Goal: Task Accomplishment & Management: Use online tool/utility

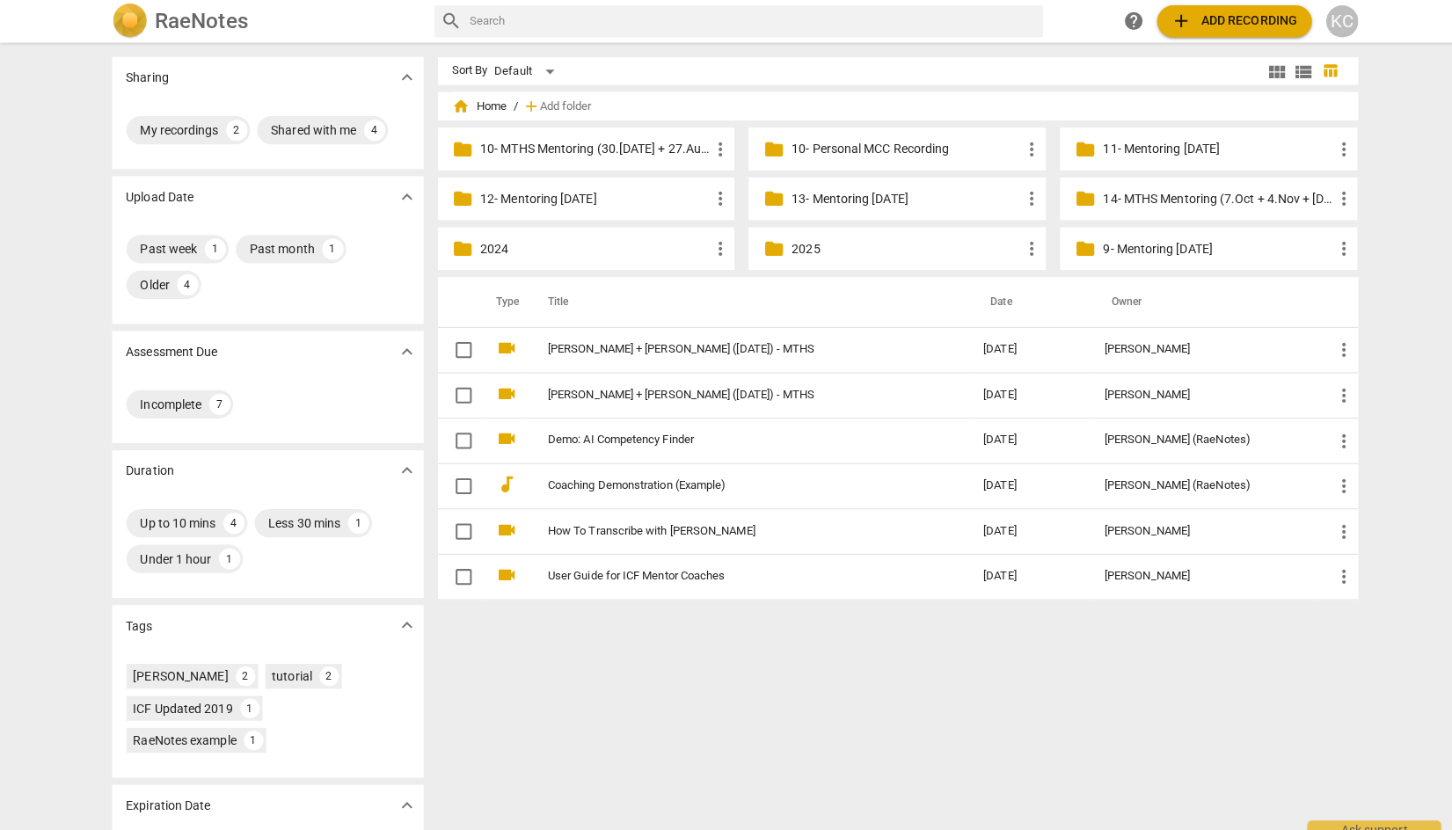
click at [1159, 193] on p "14- MTHS Mentoring (7.Oct + 4.Nov + [DATE])" at bounding box center [1203, 196] width 227 height 18
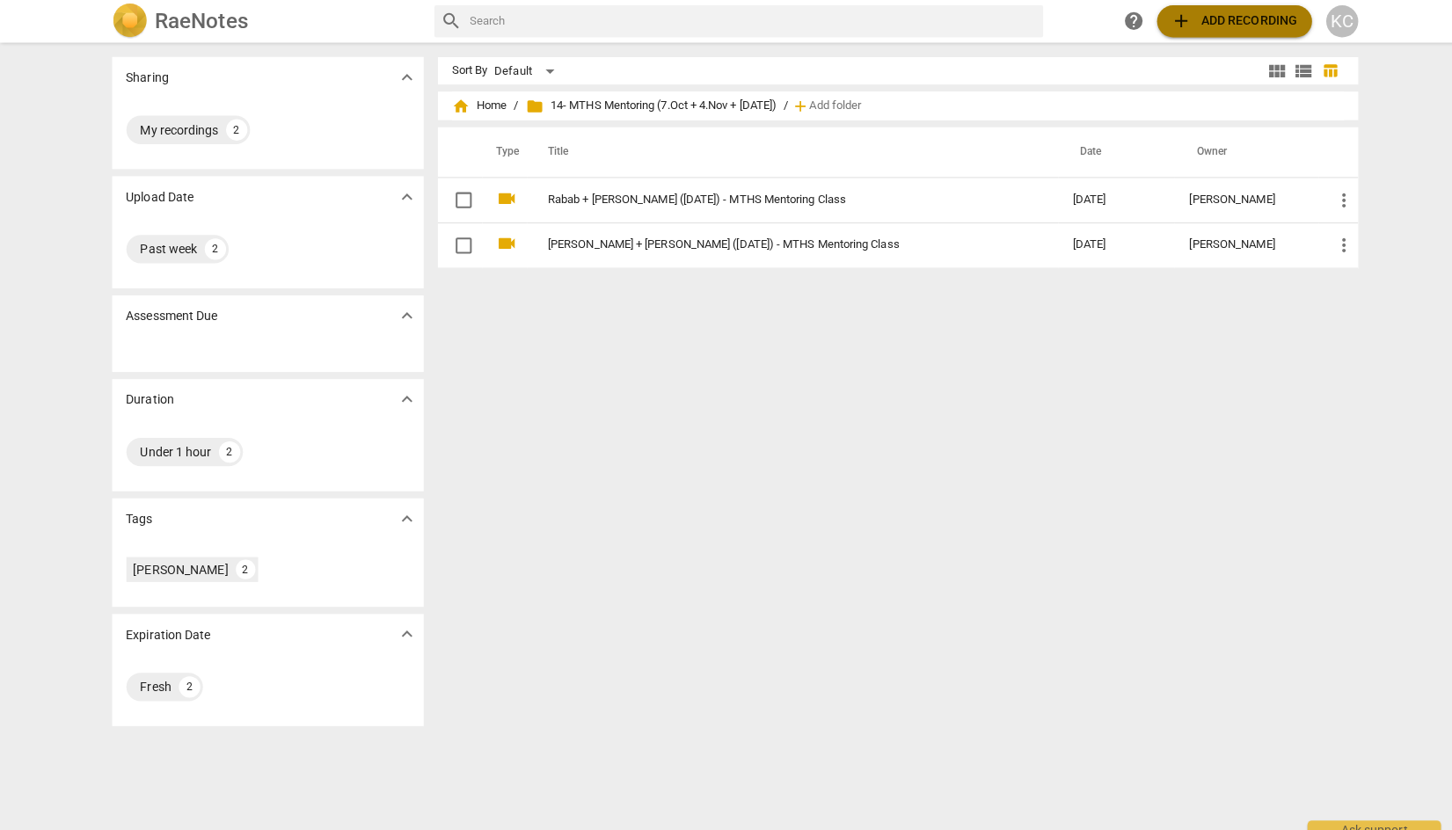
click at [1193, 21] on span "add Add recording" at bounding box center [1219, 21] width 125 height 21
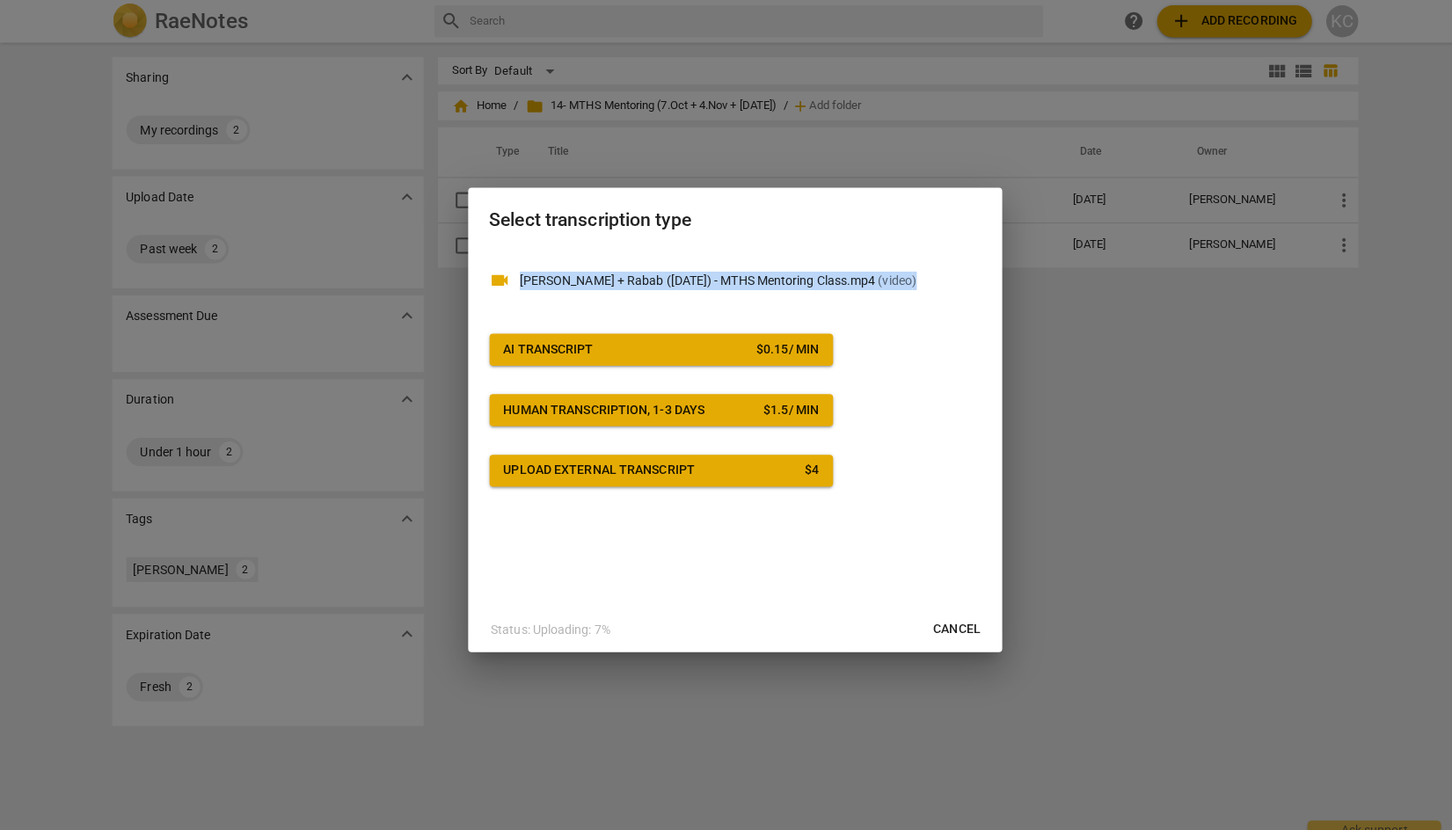
drag, startPoint x: 733, startPoint y: 238, endPoint x: 509, endPoint y: 364, distance: 256.4
click at [509, 364] on div "Select transcription type videocam [PERSON_NAME] + Rabab ([DATE]) - MTHS Mentor…" at bounding box center [727, 416] width 528 height 460
click at [686, 210] on h2 "Select transcription type" at bounding box center [726, 218] width 485 height 22
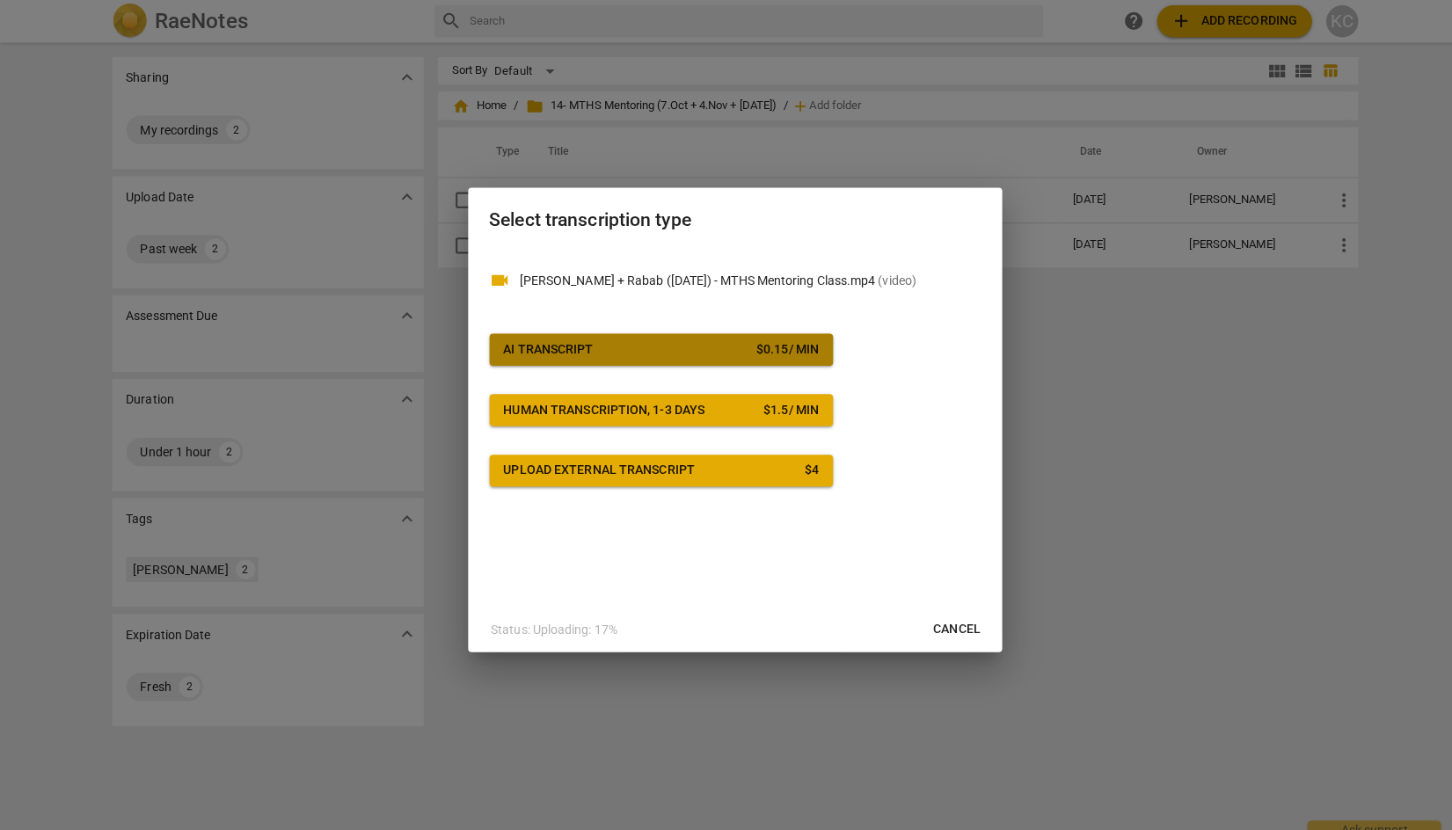
click at [703, 345] on span "AI Transcript $ 0.15 / min" at bounding box center [653, 346] width 311 height 18
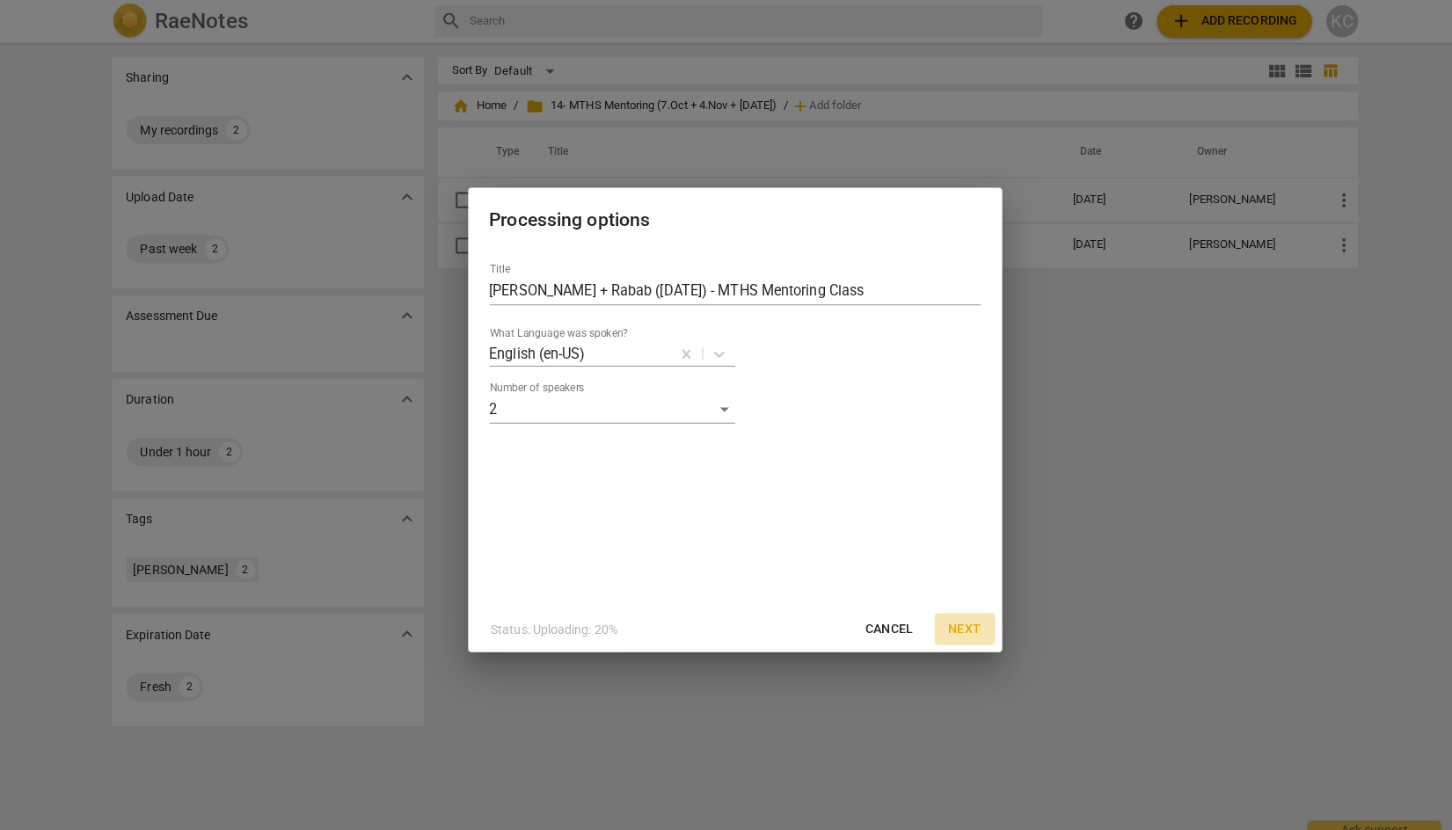
click at [958, 625] on span "Next" at bounding box center [954, 622] width 32 height 18
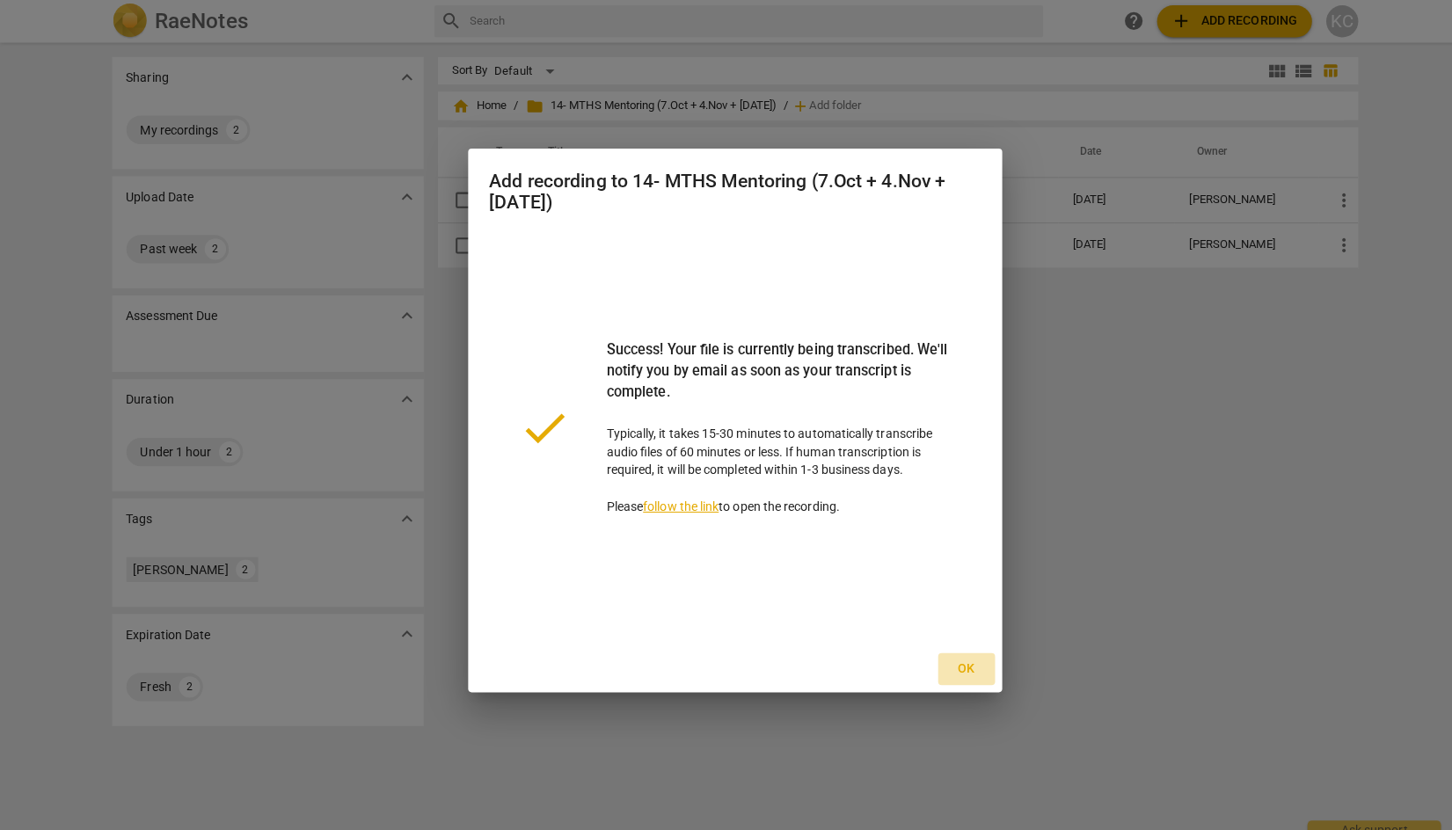
click at [950, 660] on span "Ok" at bounding box center [955, 662] width 28 height 18
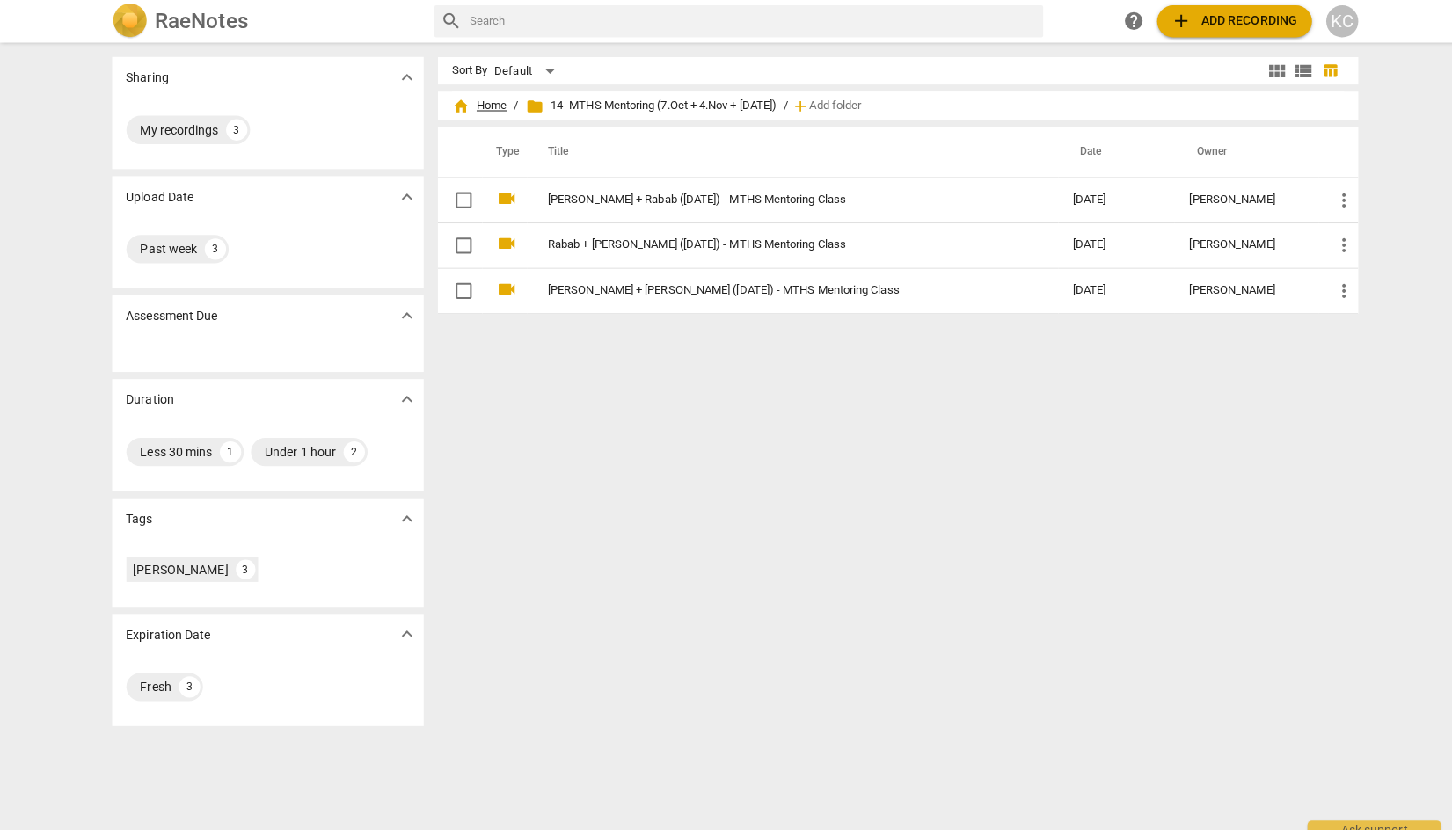
click at [481, 103] on span "home Home" at bounding box center [474, 105] width 55 height 18
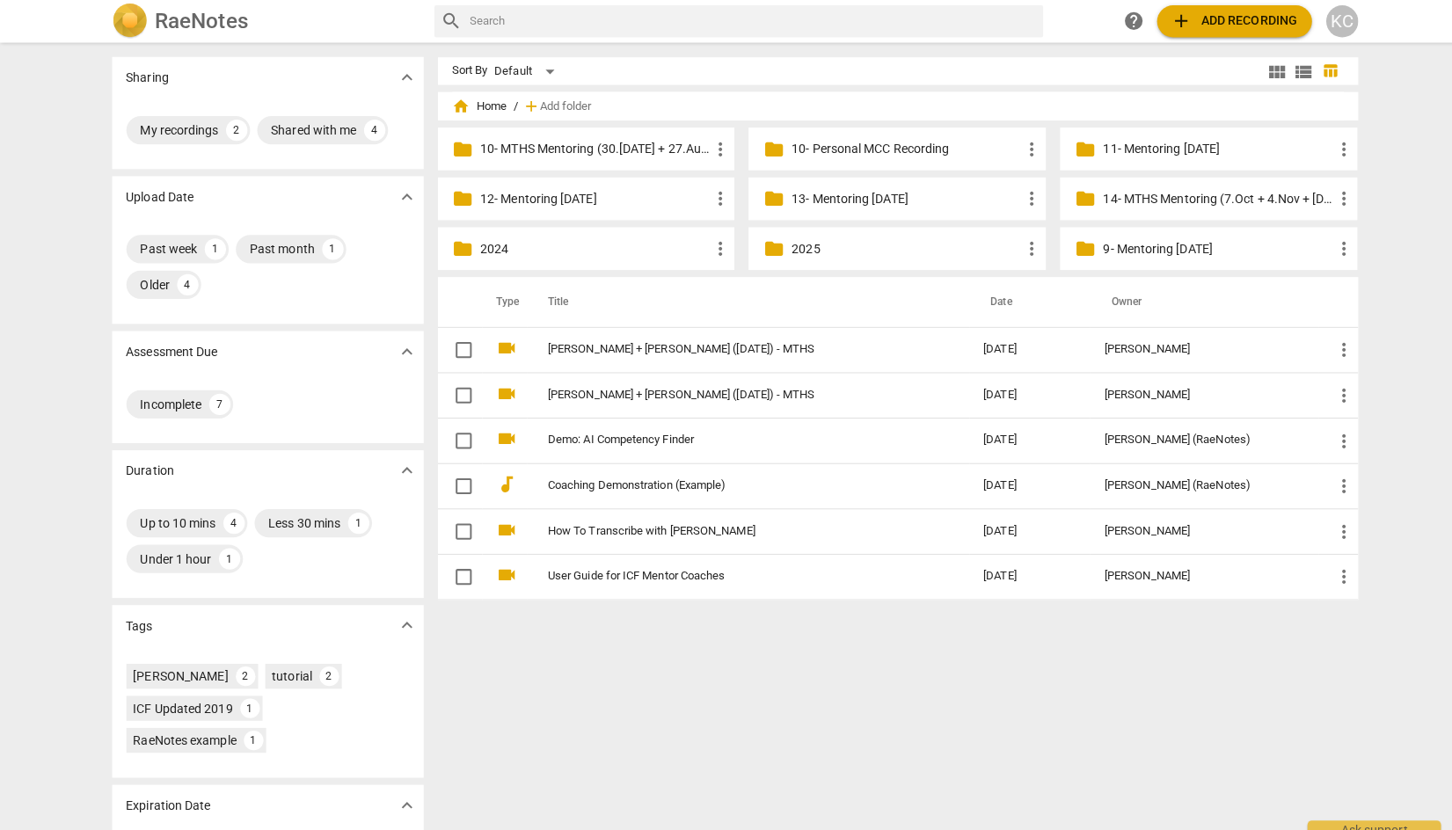
click at [1152, 195] on p "14- MTHS Mentoring (7.Oct + 4.Nov + [DATE])" at bounding box center [1203, 196] width 227 height 18
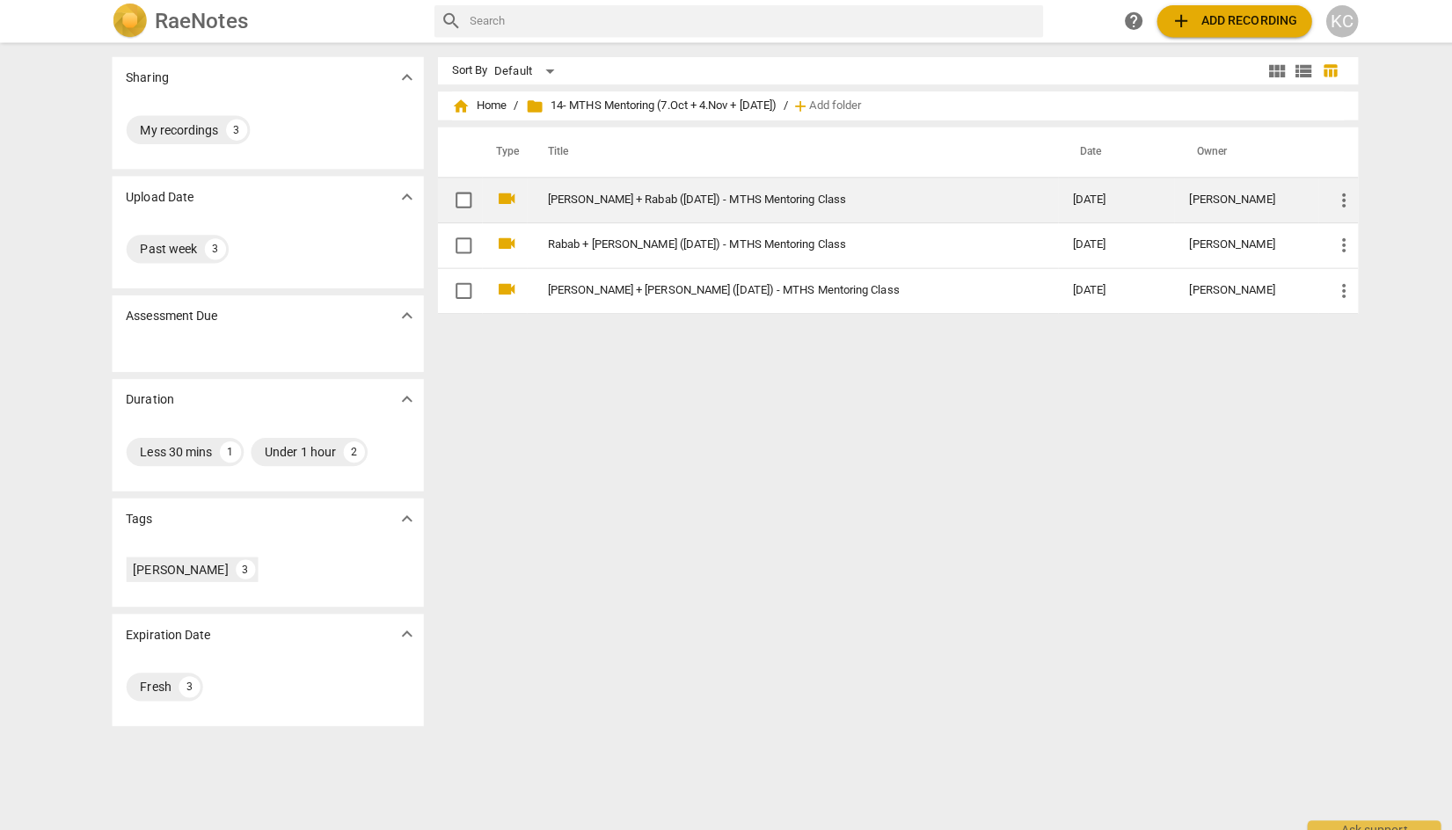
click at [664, 195] on link "[PERSON_NAME] + Rabab ([DATE]) - MTHS Mentoring Class" at bounding box center [770, 197] width 456 height 13
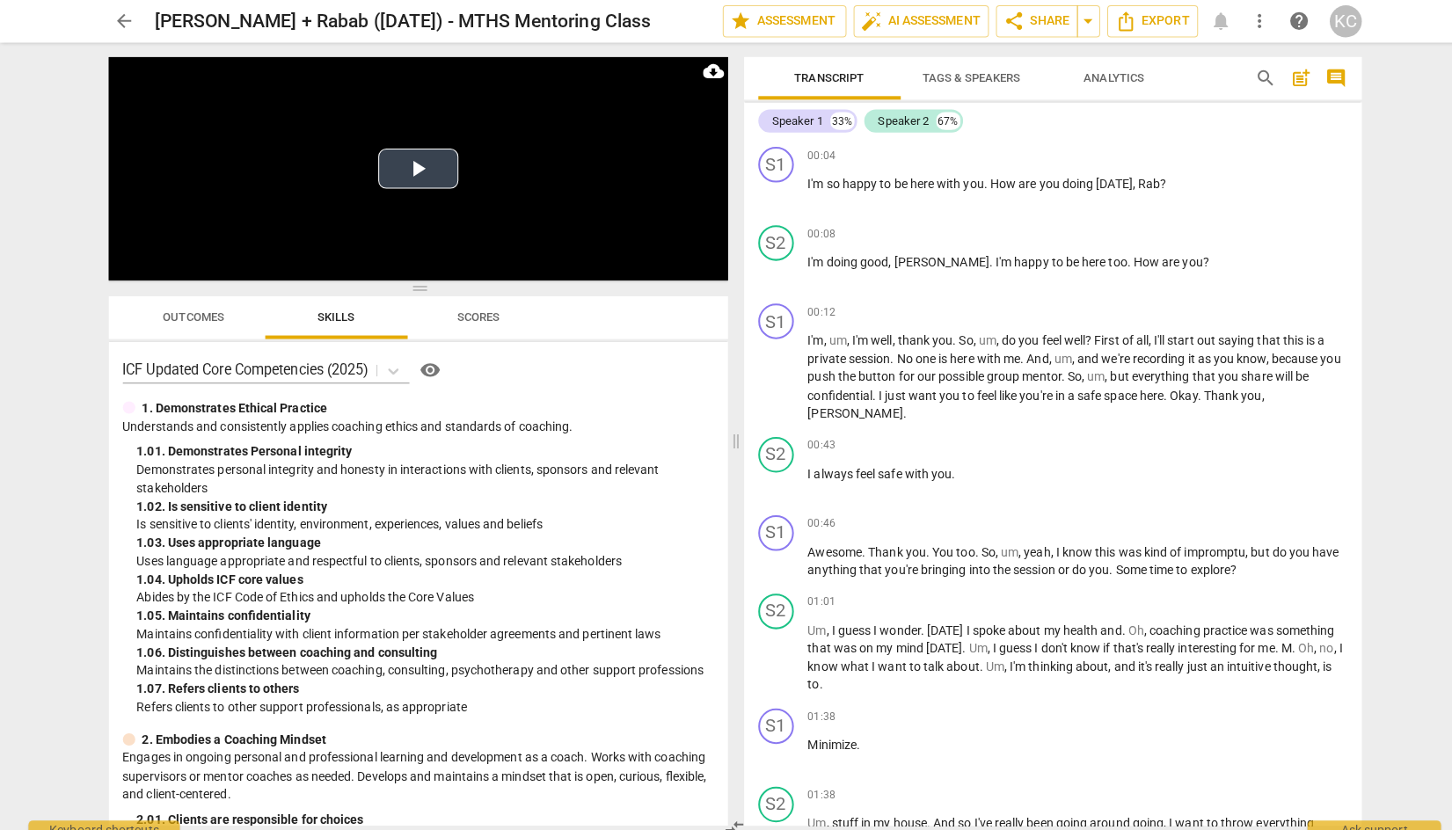
click at [381, 164] on button "Play Video" at bounding box center [413, 167] width 79 height 40
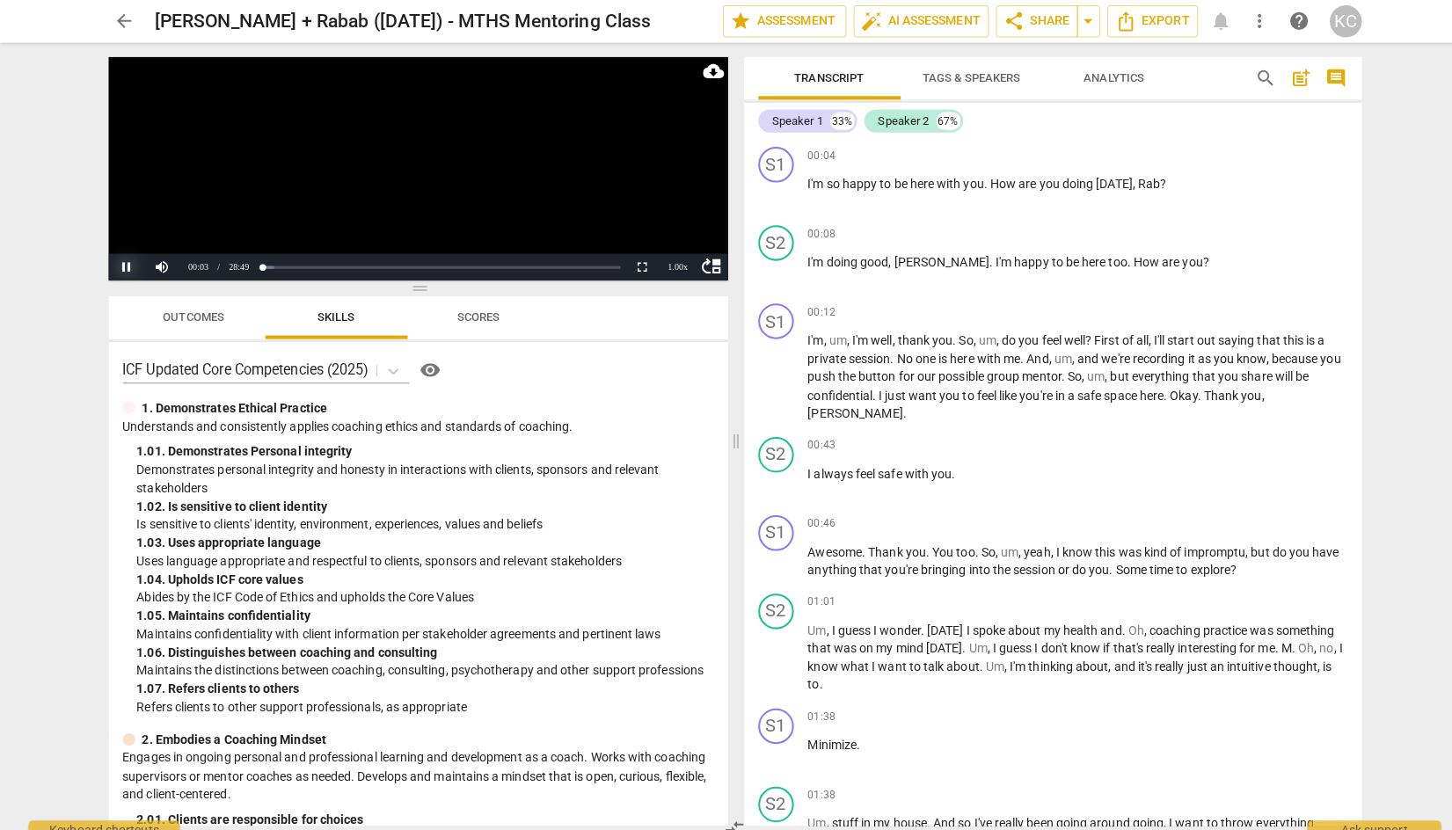
click at [126, 265] on button "Pause" at bounding box center [124, 264] width 35 height 26
click at [128, 20] on span "arrow_back" at bounding box center [123, 21] width 21 height 21
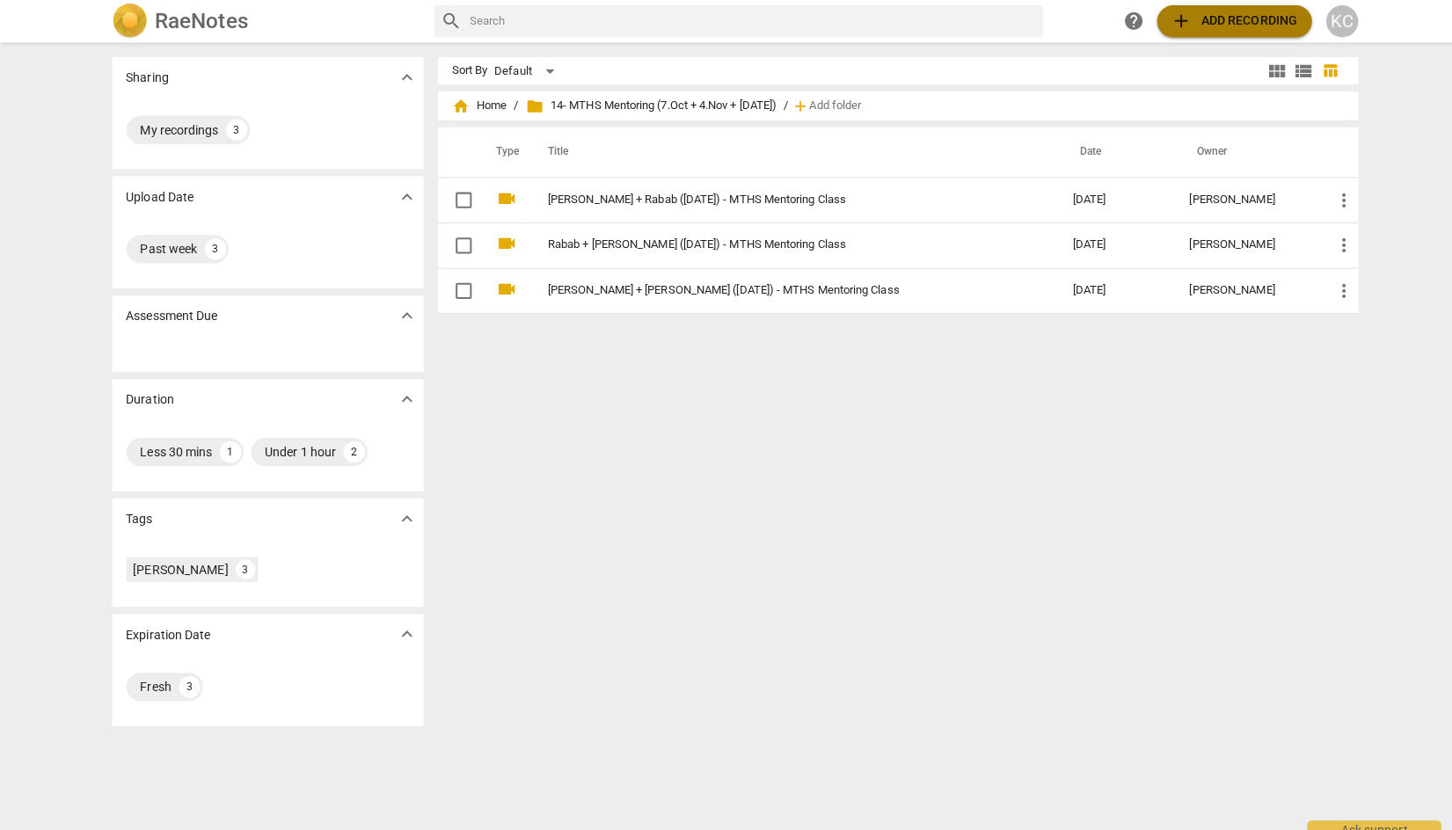
click at [1183, 21] on span "add Add recording" at bounding box center [1219, 21] width 125 height 21
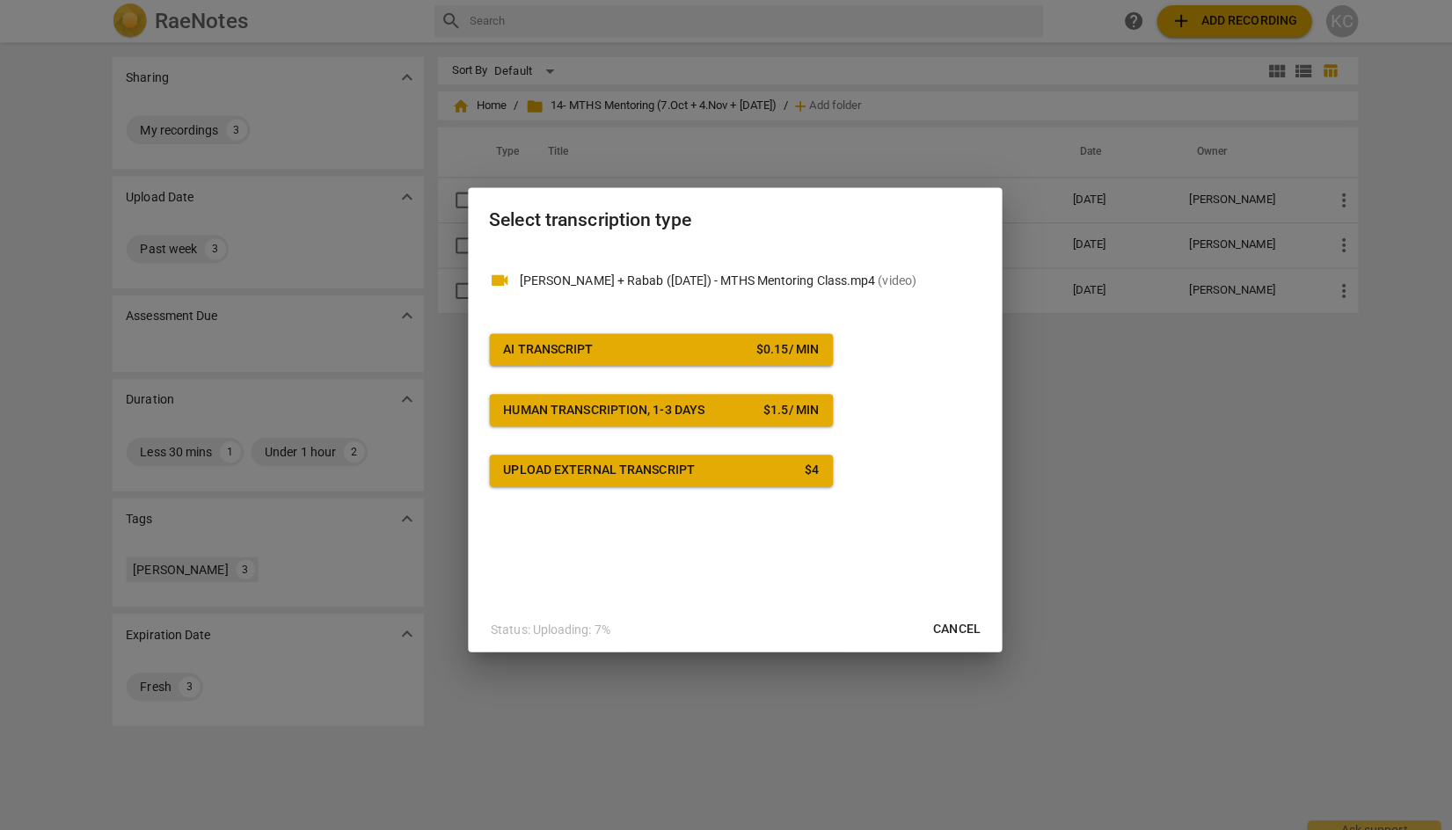
click at [603, 339] on span "AI Transcript $ 0.15 / min" at bounding box center [653, 346] width 311 height 18
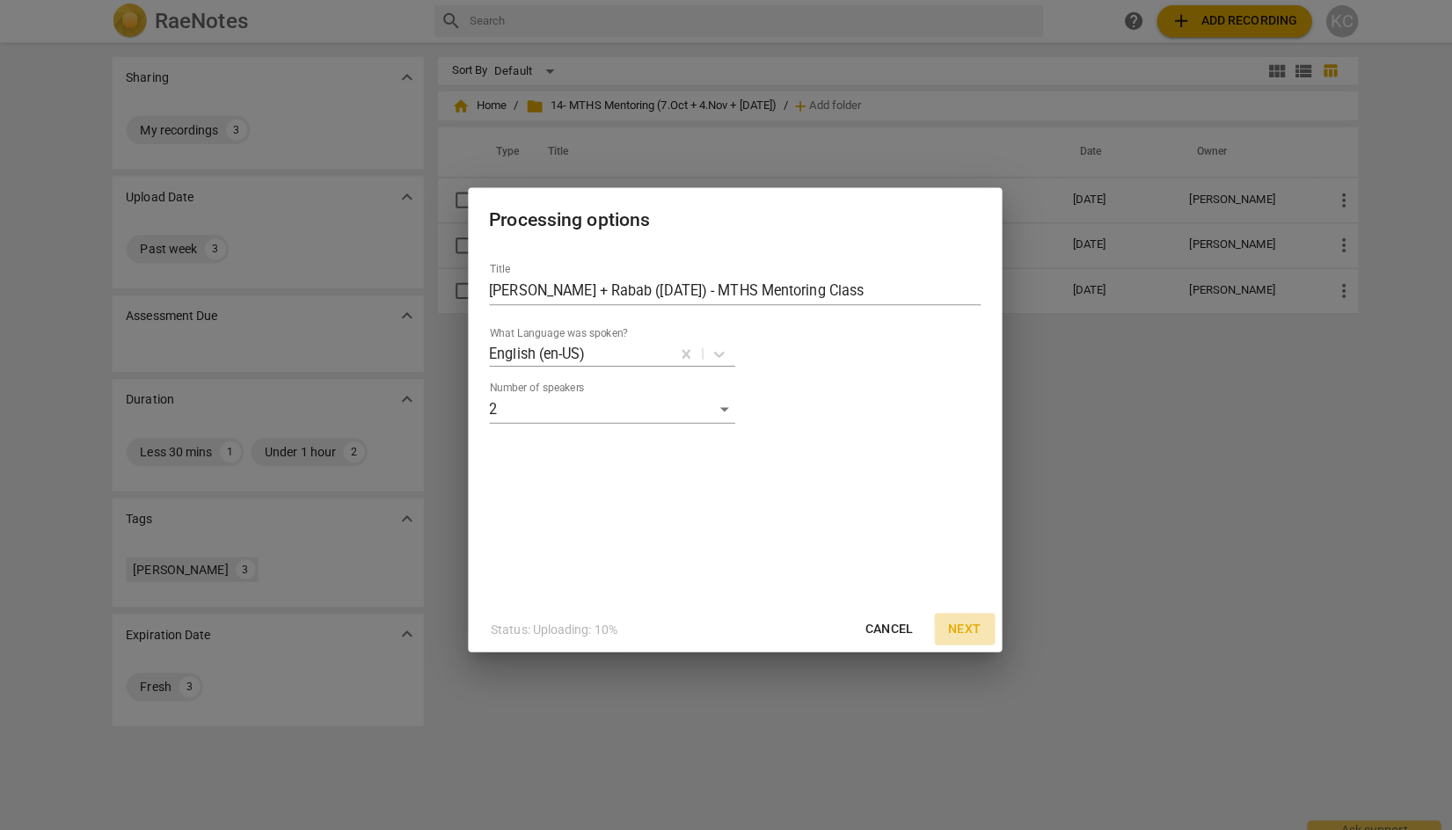
click at [951, 632] on button "Next" at bounding box center [953, 622] width 60 height 32
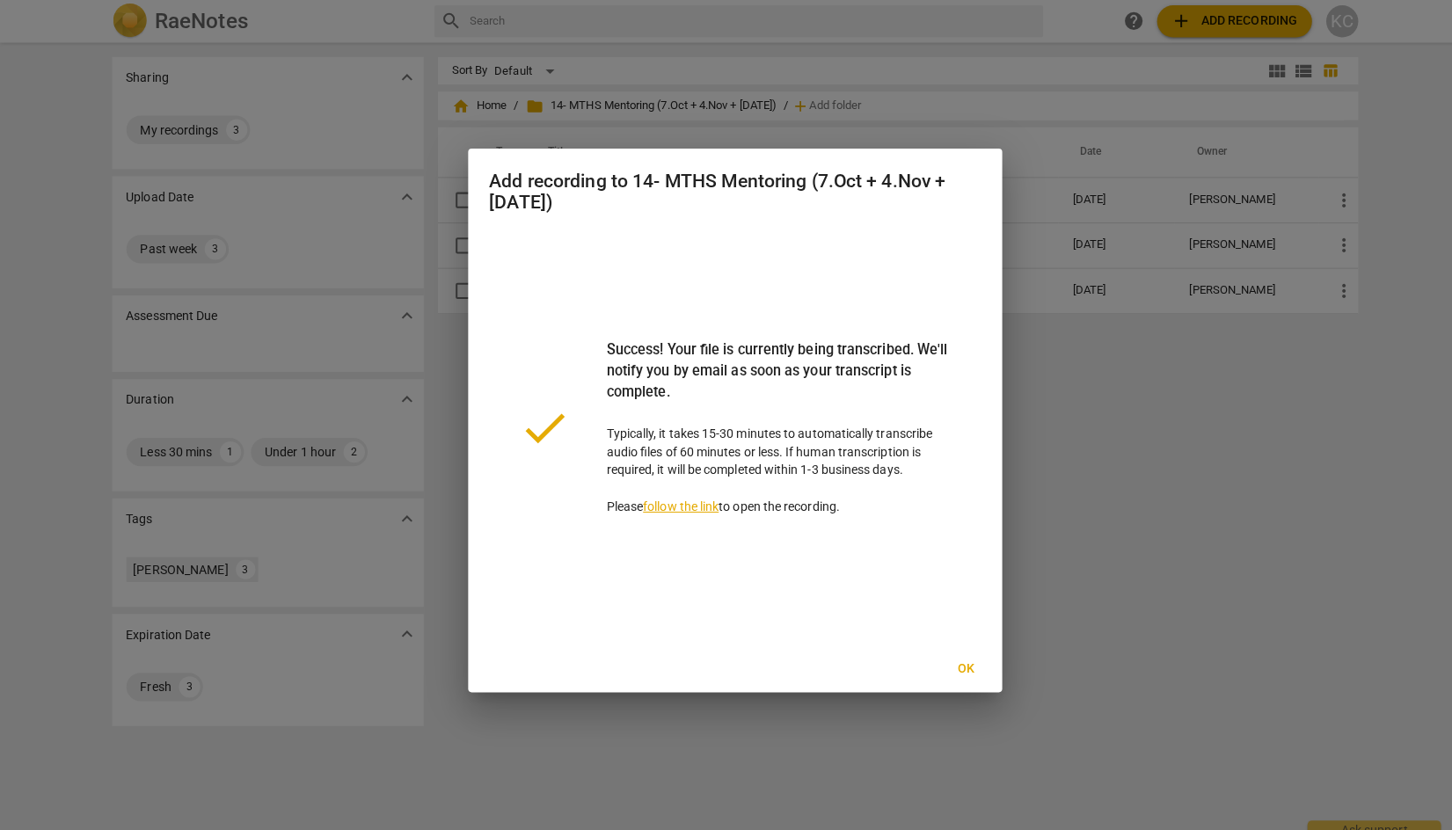
click at [955, 659] on span "Ok" at bounding box center [955, 662] width 28 height 18
